Goal: Task Accomplishment & Management: Complete application form

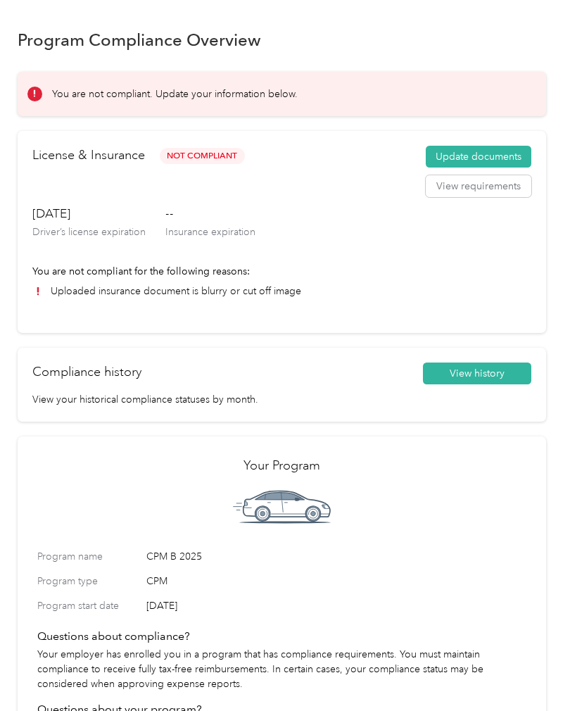
click at [476, 160] on button "Update documents" at bounding box center [479, 157] width 106 height 23
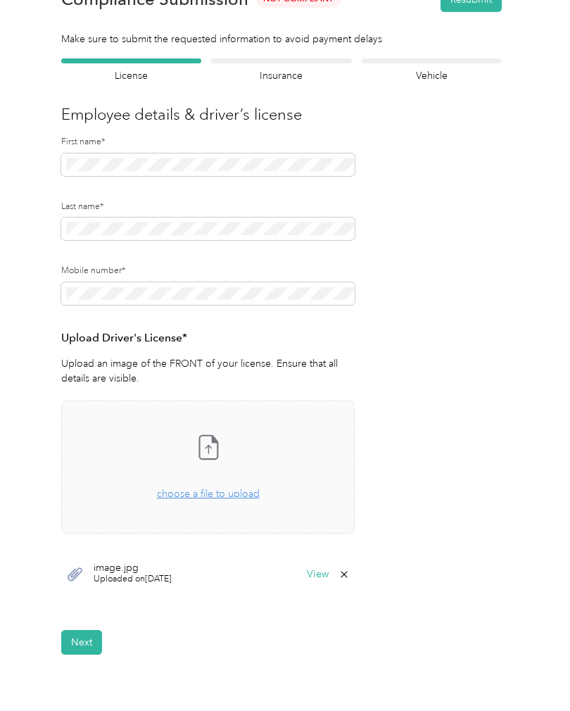
scroll to position [36, 0]
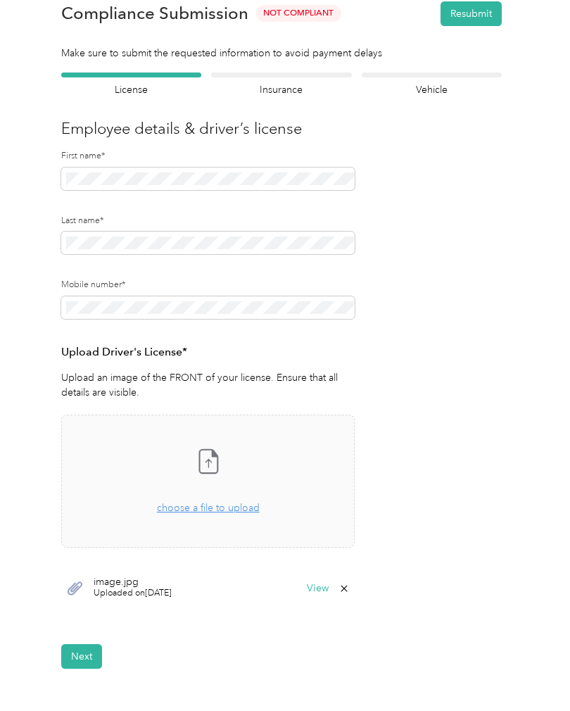
click at [217, 383] on p "Upload an image of the FRONT of your license. Ensure that all details are visib…" at bounding box center [207, 385] width 293 height 30
click at [154, 578] on span "image.jpg" at bounding box center [133, 582] width 78 height 10
click at [329, 591] on button "View" at bounding box center [318, 588] width 22 height 10
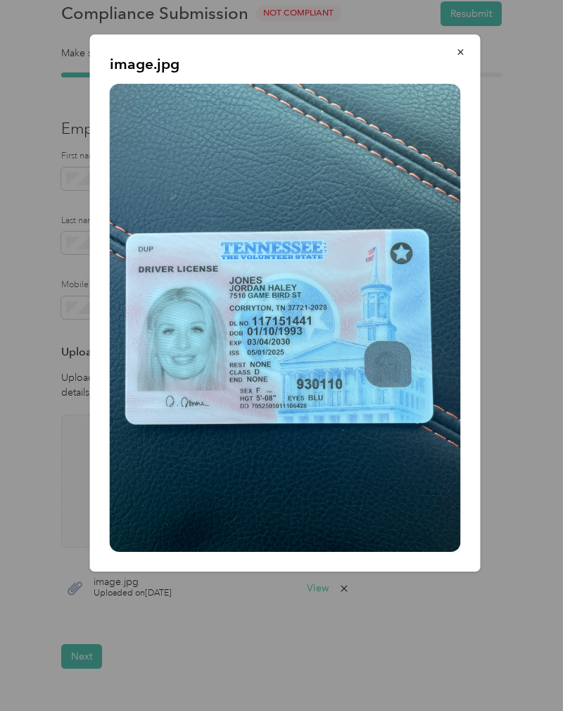
click at [514, 407] on div "image.jpg" at bounding box center [480, 304] width 390 height 541
click at [444, 62] on p "image.jpg" at bounding box center [285, 64] width 351 height 20
click at [452, 58] on button "button" at bounding box center [461, 51] width 30 height 25
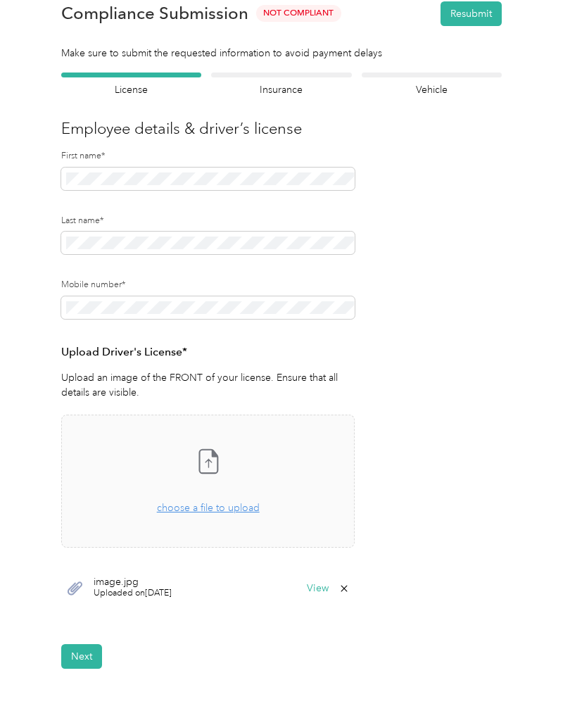
click at [88, 656] on button "Next" at bounding box center [81, 656] width 41 height 25
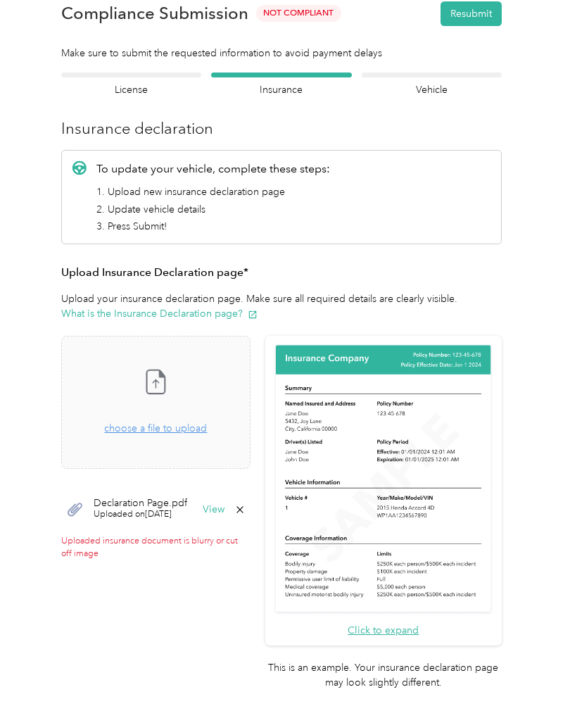
click at [224, 504] on button "View" at bounding box center [214, 509] width 22 height 10
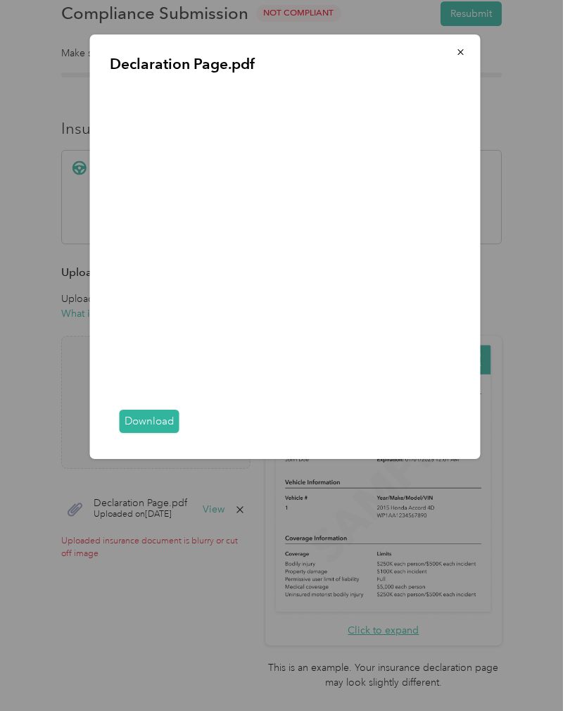
click at [113, 78] on div "Declaration Page.pdf Download" at bounding box center [285, 246] width 390 height 424
click at [469, 42] on button "button" at bounding box center [461, 51] width 30 height 25
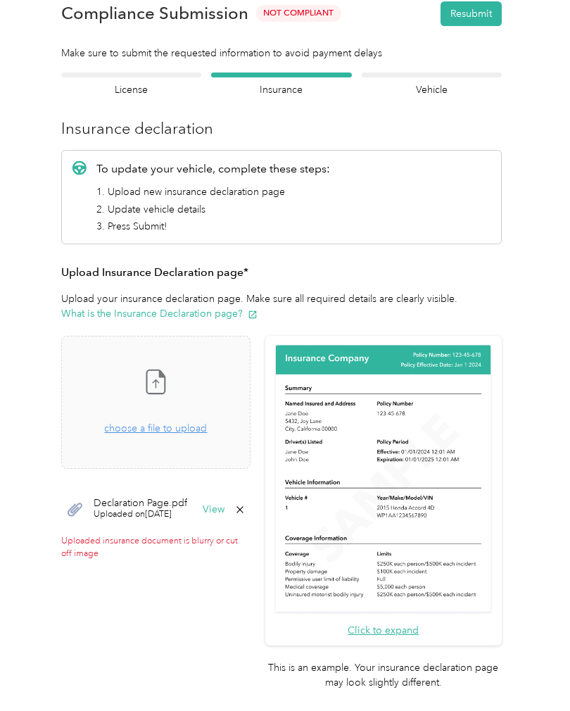
click at [250, 497] on div "Declaration Page.pdf Uploaded on [DATE] View" at bounding box center [155, 509] width 189 height 42
click at [246, 504] on icon at bounding box center [239, 509] width 11 height 11
click at [261, 511] on button "Yes" at bounding box center [256, 518] width 27 height 23
click at [201, 426] on span "choose a file to upload" at bounding box center [155, 428] width 103 height 12
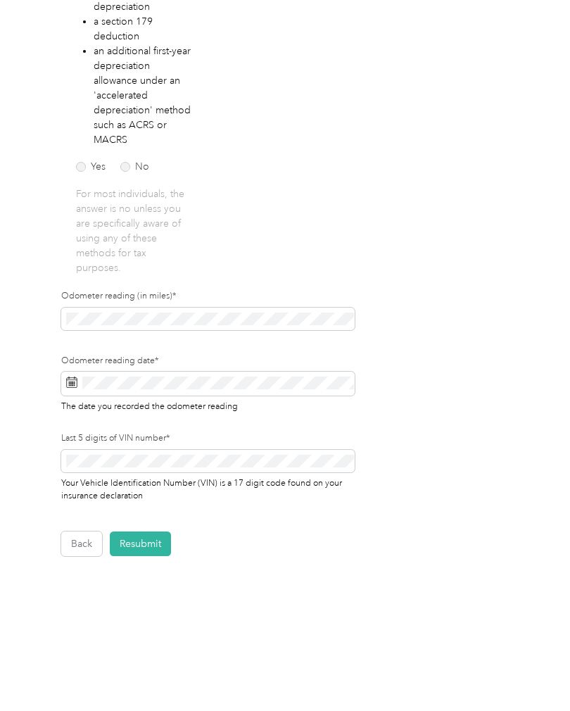
scroll to position [328, 0]
click at [136, 546] on button "Resubmit" at bounding box center [140, 545] width 61 height 25
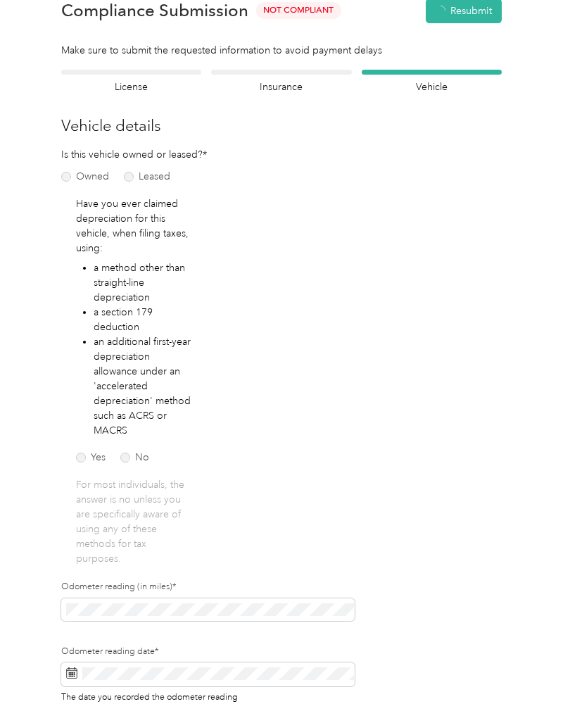
scroll to position [17, 0]
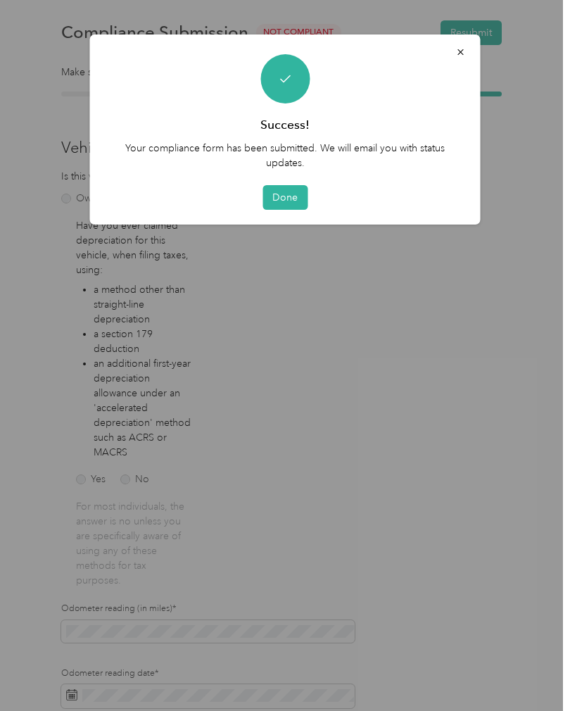
click at [276, 192] on button "Done" at bounding box center [284, 197] width 45 height 25
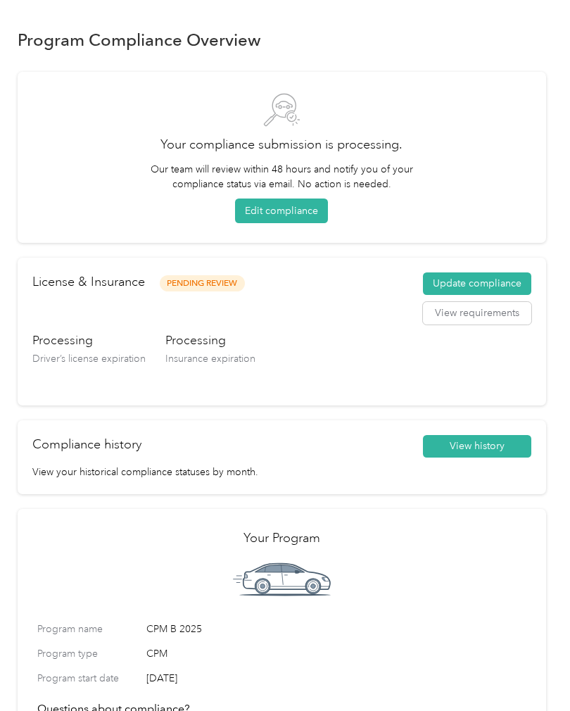
click at [501, 312] on button "View requirements" at bounding box center [477, 313] width 108 height 23
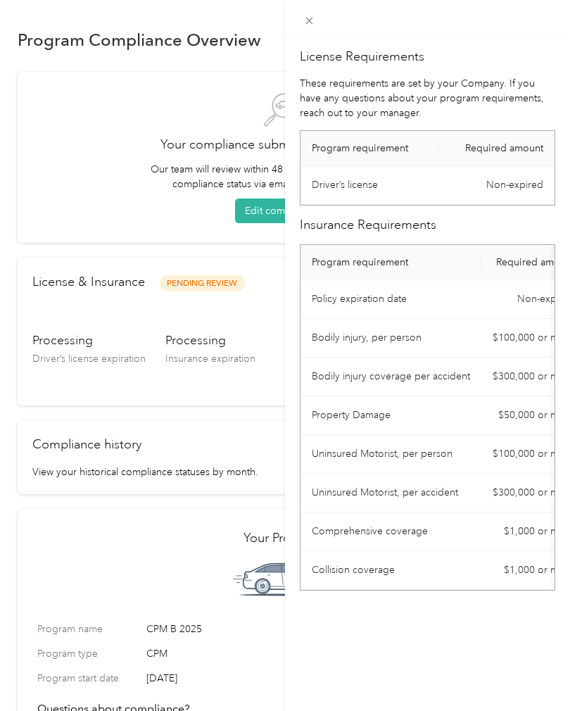
click at [203, 416] on div "License Requirements These requirements are set by your Company. If you have an…" at bounding box center [285, 355] width 570 height 711
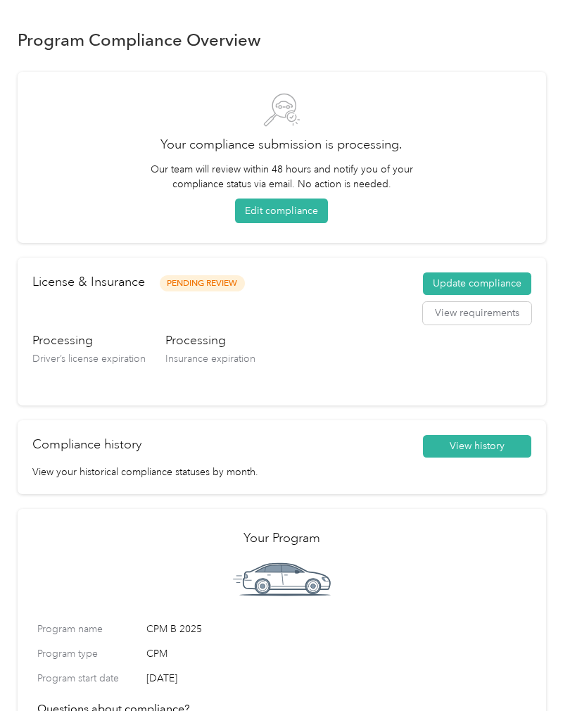
click at [483, 279] on button "Update compliance" at bounding box center [477, 283] width 108 height 23
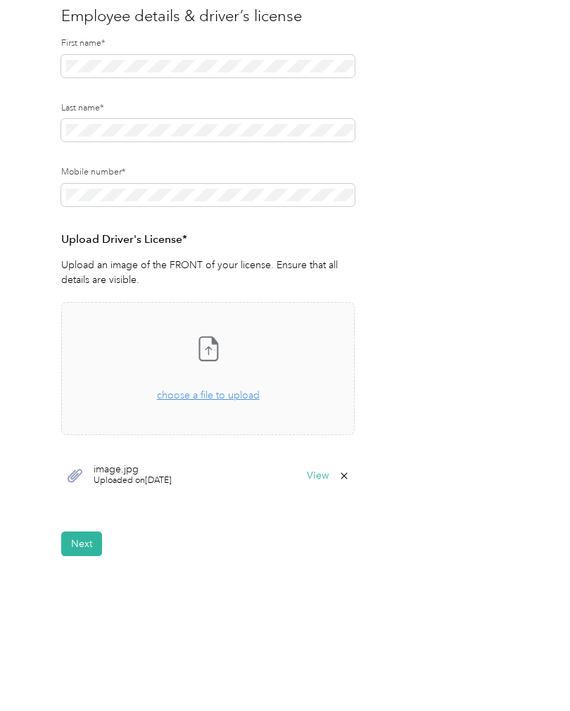
scroll to position [147, 0]
click at [86, 536] on button "Next" at bounding box center [81, 545] width 41 height 25
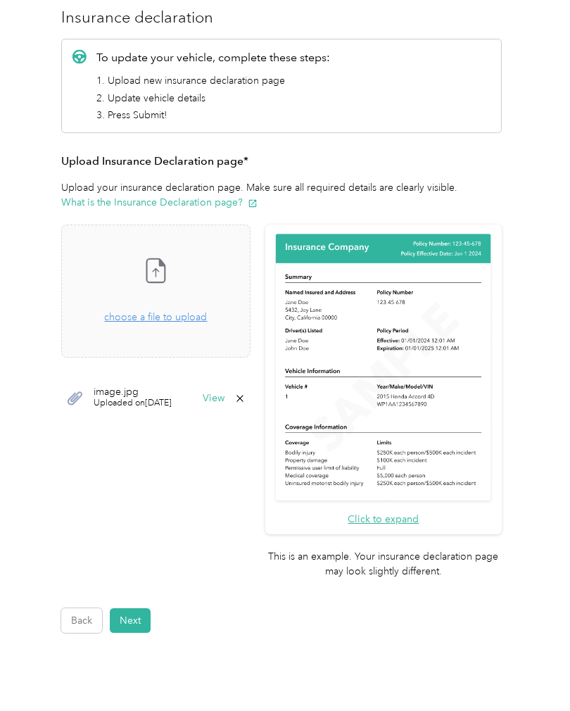
click at [133, 608] on button "Next" at bounding box center [130, 620] width 41 height 25
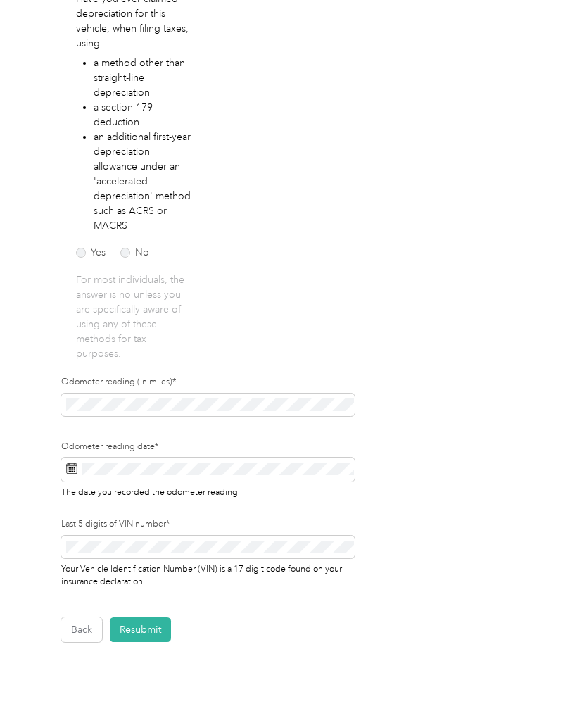
scroll to position [243, 0]
